Goal: Check status: Check status

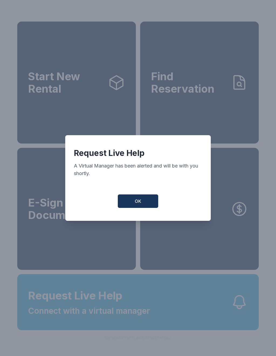
click at [137, 204] on span "OK" at bounding box center [138, 201] width 6 height 6
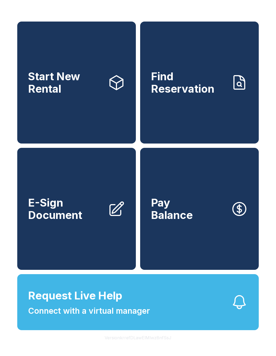
click at [209, 103] on link "Find Reservation" at bounding box center [199, 83] width 118 height 122
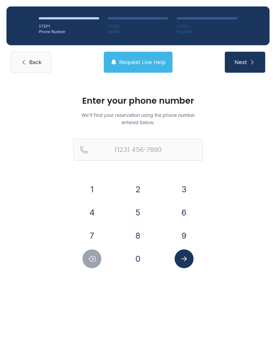
click at [182, 216] on button "6" at bounding box center [183, 212] width 19 height 19
click at [95, 192] on button "1" at bounding box center [91, 189] width 19 height 19
click at [138, 213] on button "5" at bounding box center [137, 212] width 19 height 19
click at [94, 235] on button "7" at bounding box center [91, 235] width 19 height 19
click at [134, 258] on button "0" at bounding box center [137, 258] width 19 height 19
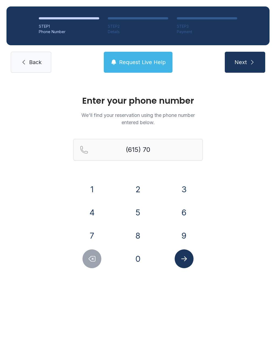
click at [93, 230] on button "7" at bounding box center [91, 235] width 19 height 19
click at [136, 261] on button "0" at bounding box center [137, 258] width 19 height 19
click at [138, 191] on button "2" at bounding box center [137, 189] width 19 height 19
click at [143, 262] on button "0" at bounding box center [137, 258] width 19 height 19
click at [185, 189] on button "3" at bounding box center [183, 189] width 19 height 19
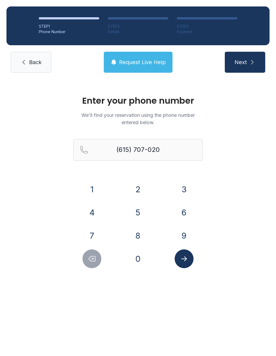
type input "[PHONE_NUMBER]"
click at [242, 62] on span "Next" at bounding box center [240, 62] width 12 height 8
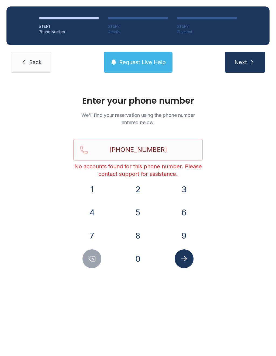
click at [143, 64] on span "Request Live Help" at bounding box center [142, 62] width 47 height 8
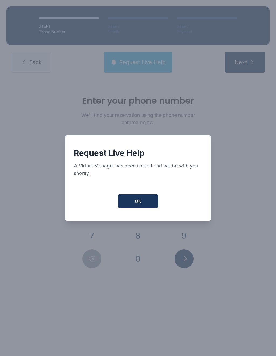
click at [144, 204] on button "OK" at bounding box center [138, 200] width 40 height 13
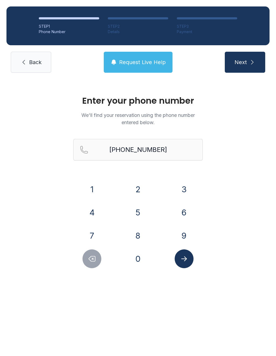
click at [30, 59] on span "Back" at bounding box center [35, 62] width 12 height 8
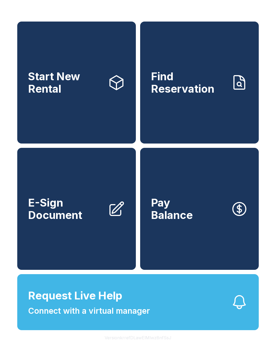
click at [187, 200] on button "Pay Balance" at bounding box center [199, 209] width 118 height 122
click at [157, 319] on button "Request Live Help Connect with a virtual manager" at bounding box center [137, 302] width 241 height 56
